Goal: Task Accomplishment & Management: Use online tool/utility

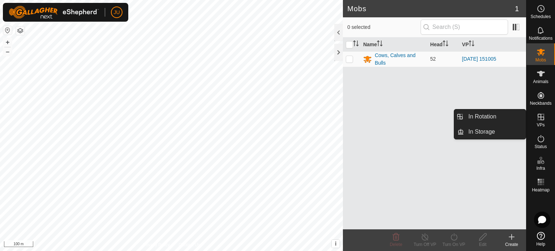
click at [542, 116] on icon at bounding box center [540, 117] width 9 height 9
click at [490, 117] on link "In Rotation" at bounding box center [495, 116] width 62 height 14
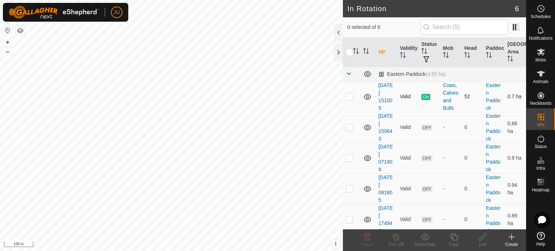
click at [347, 96] on p-checkbox at bounding box center [348, 97] width 7 height 6
checkbox input "true"
click at [454, 239] on icon at bounding box center [453, 236] width 9 height 9
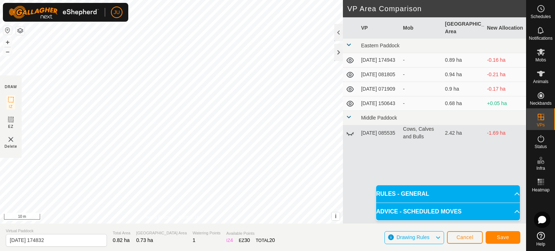
click at [383, 243] on div "DRAW IZ EZ Delete Privacy Policy Contact Us Segment length must be longer than …" at bounding box center [263, 125] width 526 height 251
click at [504, 238] on span "Save" at bounding box center [502, 237] width 12 height 6
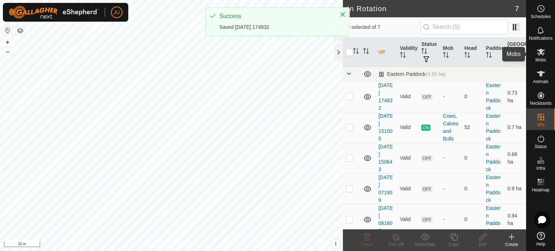
click at [538, 53] on icon at bounding box center [540, 52] width 8 height 7
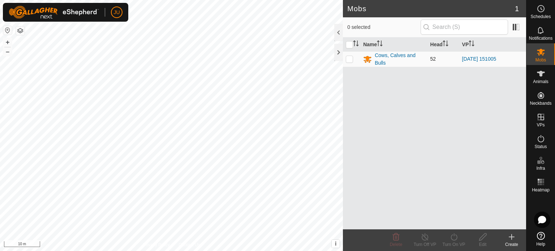
click at [350, 57] on p-checkbox at bounding box center [348, 59] width 7 height 6
checkbox input "true"
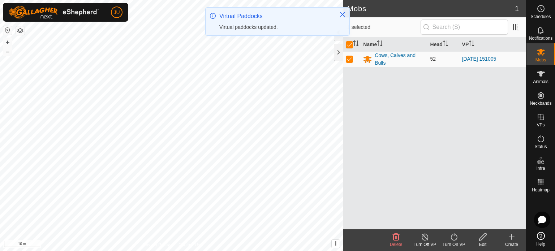
click at [453, 238] on icon at bounding box center [453, 236] width 9 height 9
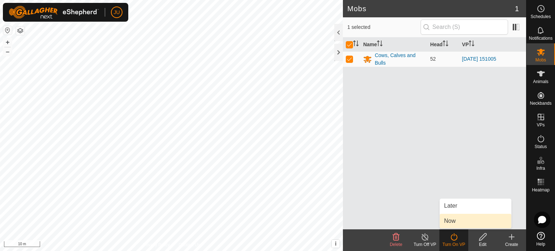
click at [457, 223] on link "Now" at bounding box center [474, 221] width 71 height 14
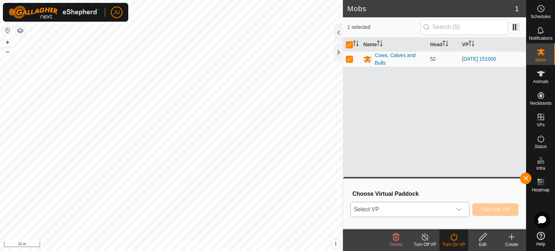
click at [458, 206] on icon "dropdown trigger" at bounding box center [459, 209] width 6 height 6
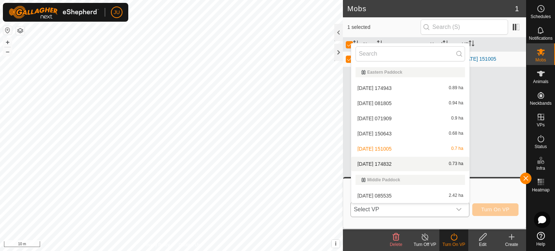
click at [393, 162] on li "[DATE] 174832 0.73 ha" at bounding box center [410, 164] width 118 height 14
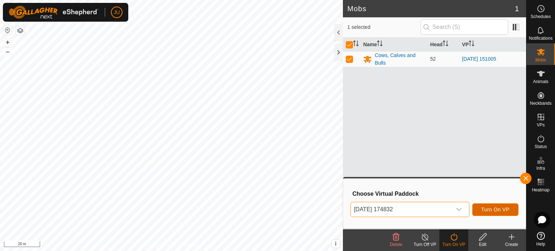
click at [490, 208] on span "Turn On VP" at bounding box center [495, 209] width 28 height 6
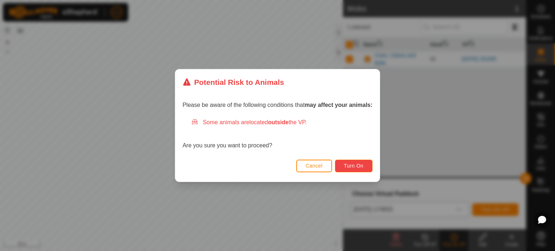
click at [355, 164] on span "Turn On" at bounding box center [353, 166] width 19 height 6
